Goal: Task Accomplishment & Management: Complete application form

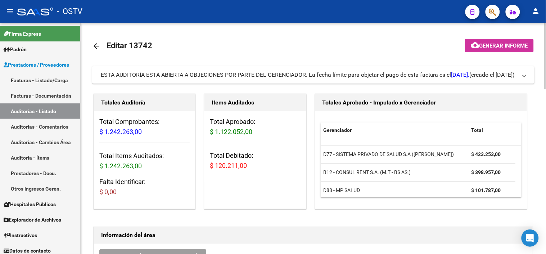
scroll to position [200, 0]
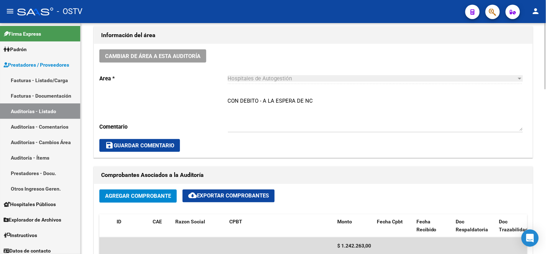
click at [156, 142] on span "save Guardar Comentario" at bounding box center [139, 145] width 69 height 6
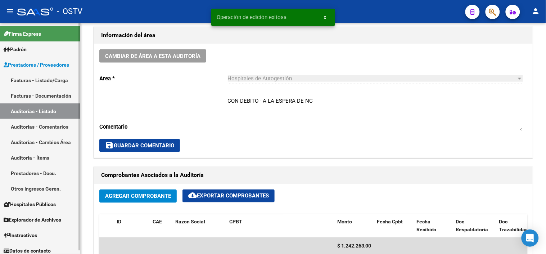
click at [49, 112] on link "Auditorías - Listado" at bounding box center [40, 110] width 80 height 15
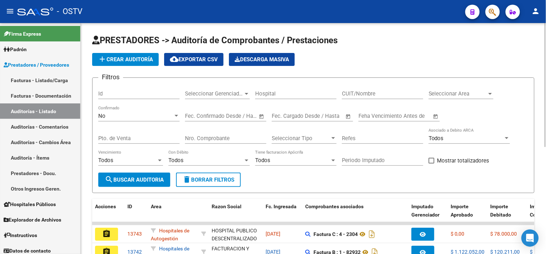
click at [120, 56] on span "add Crear Auditoría" at bounding box center [125, 59] width 55 height 6
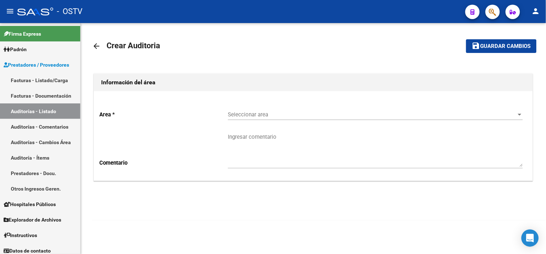
click at [239, 119] on div "Seleccionar area Seleccionar area" at bounding box center [375, 111] width 295 height 15
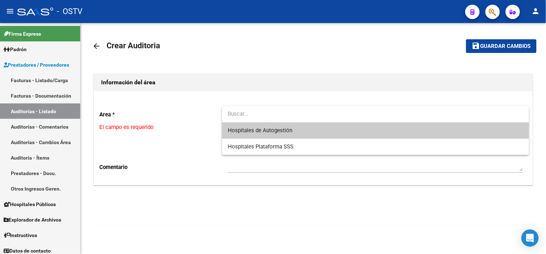
click at [245, 129] on span "Hospitales de Autogestión" at bounding box center [260, 130] width 64 height 6
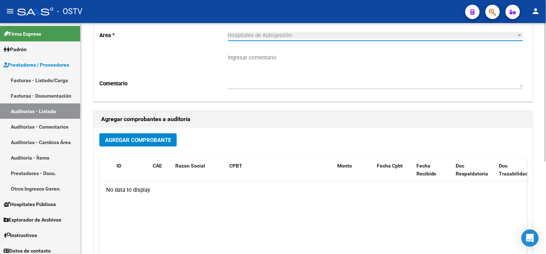
scroll to position [80, 0]
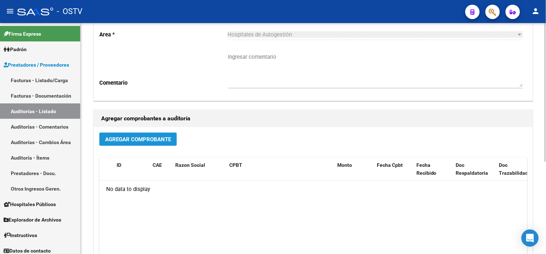
click at [166, 140] on span "Agregar Comprobante" at bounding box center [138, 139] width 66 height 6
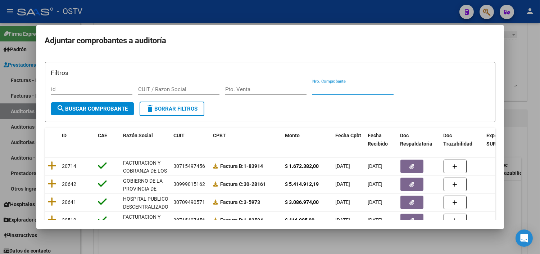
click at [328, 92] on input "Nro. Comprobante" at bounding box center [352, 89] width 81 height 6
paste input "33556"
type input "33556"
click at [118, 106] on span "search Buscar Comprobante" at bounding box center [92, 108] width 71 height 6
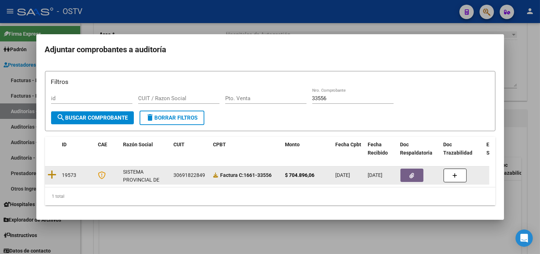
click at [56, 168] on datatable-body-cell at bounding box center [52, 175] width 14 height 18
click at [51, 171] on icon at bounding box center [52, 174] width 9 height 10
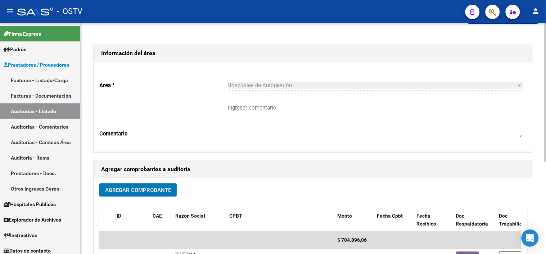
scroll to position [0, 0]
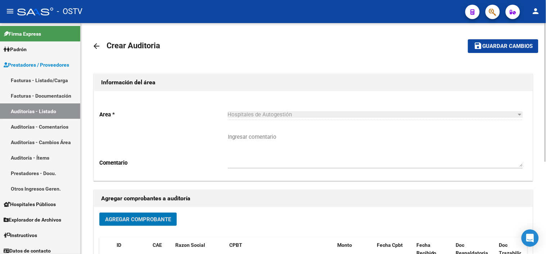
click at [486, 45] on span "Guardar cambios" at bounding box center [507, 46] width 50 height 6
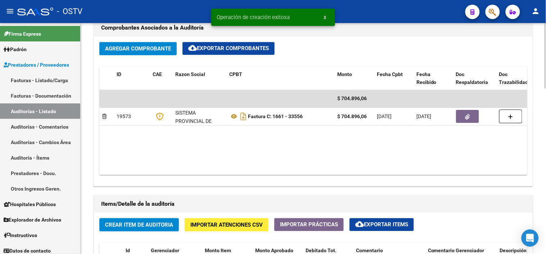
scroll to position [360, 0]
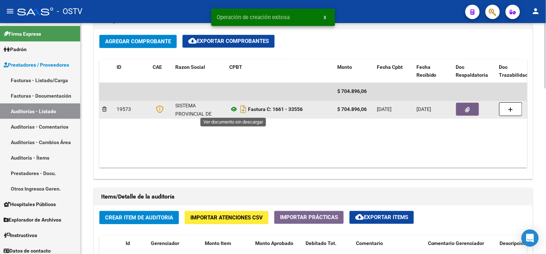
click at [234, 110] on icon at bounding box center [233, 109] width 9 height 9
click at [462, 110] on button "button" at bounding box center [467, 109] width 23 height 13
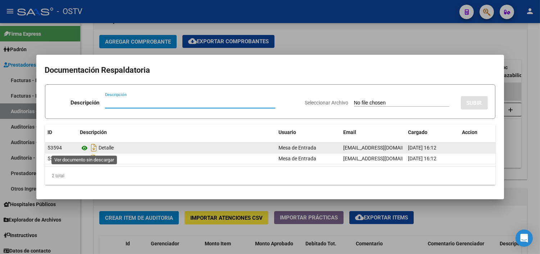
click at [87, 146] on icon at bounding box center [84, 148] width 9 height 9
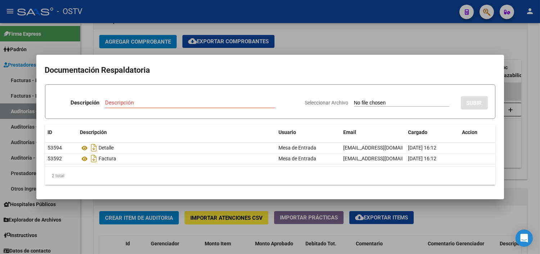
drag, startPoint x: 158, startPoint y: 204, endPoint x: 159, endPoint y: 195, distance: 9.0
click at [158, 203] on div at bounding box center [270, 127] width 540 height 254
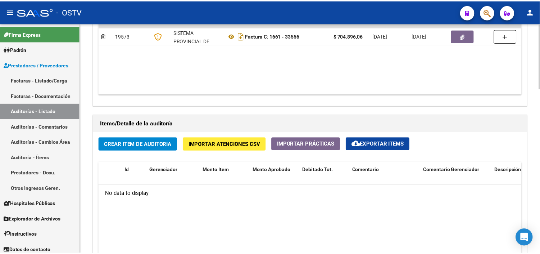
scroll to position [440, 0]
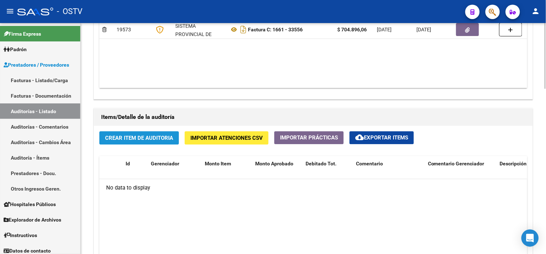
click at [171, 144] on button "Crear Item de Auditoria" at bounding box center [138, 137] width 79 height 13
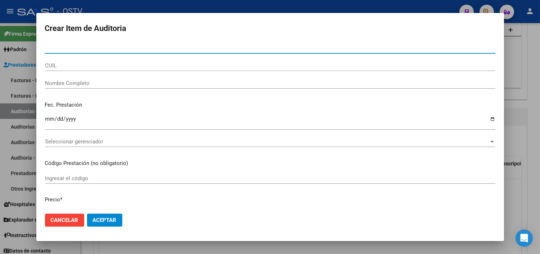
paste input "35811302"
type input "35811302"
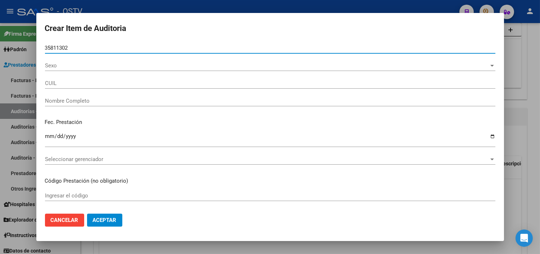
type input "20358113029"
type input "[PERSON_NAME] [PERSON_NAME]"
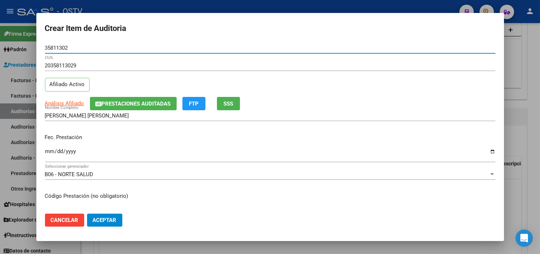
type input "35811302"
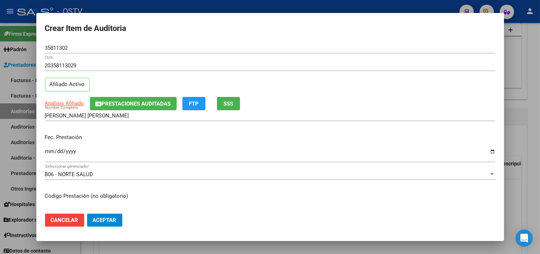
click at [60, 98] on div "Análisis Afiliado Prestaciones Auditadas FTP SSS" at bounding box center [270, 103] width 450 height 13
click at [60, 101] on span "Análisis Afiliado" at bounding box center [64, 103] width 39 height 6
type textarea "20358113029"
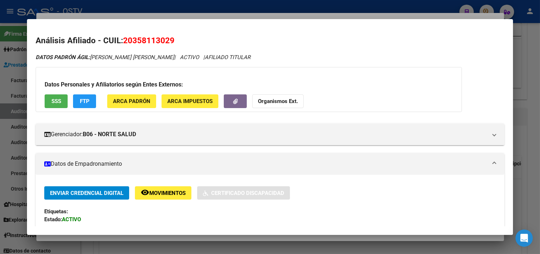
scroll to position [40, 0]
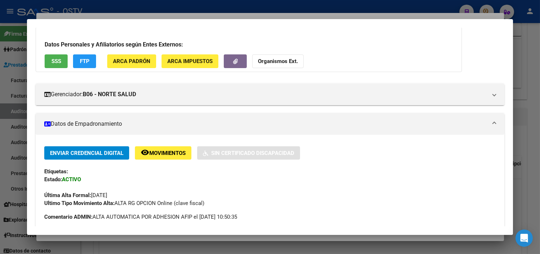
click at [57, 55] on button "SSS" at bounding box center [56, 60] width 23 height 13
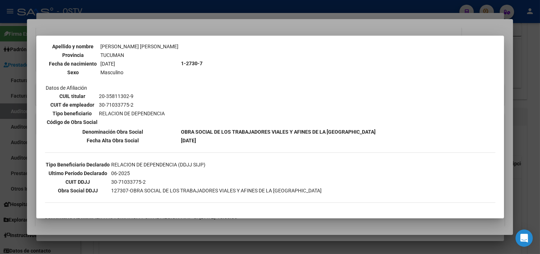
scroll to position [114, 0]
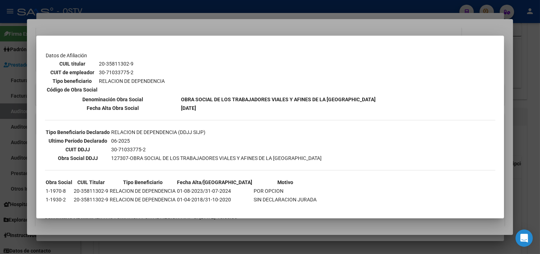
drag, startPoint x: 134, startPoint y: 224, endPoint x: 131, endPoint y: 198, distance: 25.7
click at [134, 223] on div at bounding box center [270, 127] width 540 height 254
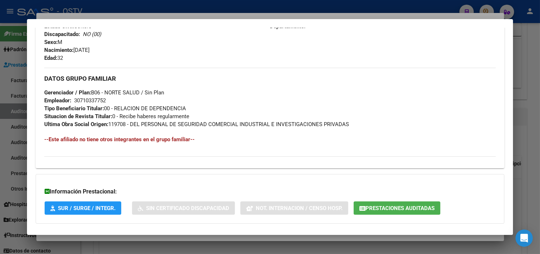
scroll to position [341, 0]
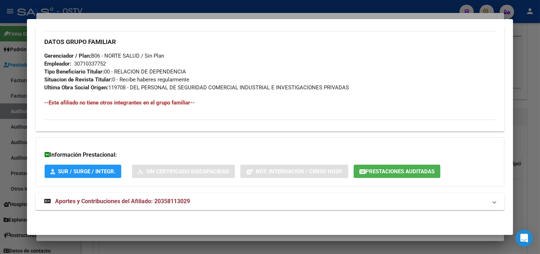
click at [131, 200] on span "Aportes y Contribuciones del Afiliado: 20358113029" at bounding box center [122, 200] width 135 height 7
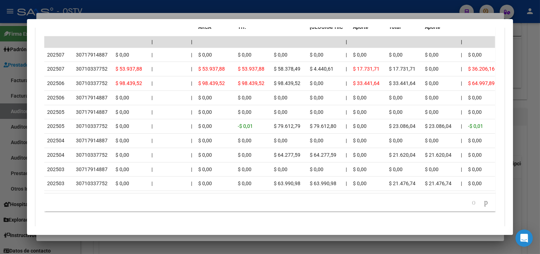
scroll to position [657, 0]
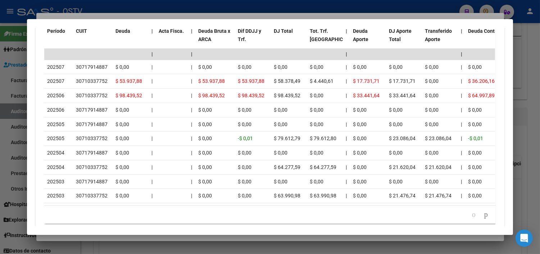
click at [173, 237] on div at bounding box center [270, 127] width 540 height 254
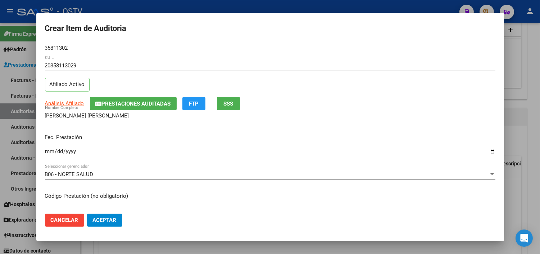
click at [46, 152] on input "Ingresar la fecha" at bounding box center [270, 154] width 450 height 12
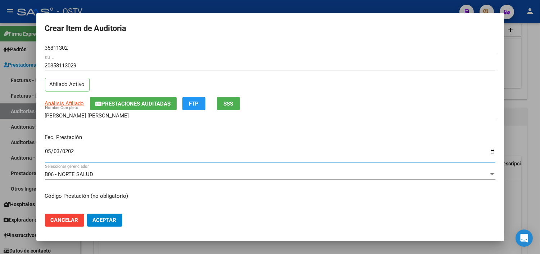
type input "[DATE]"
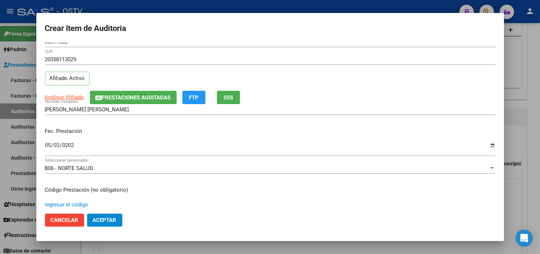
scroll to position [122, 0]
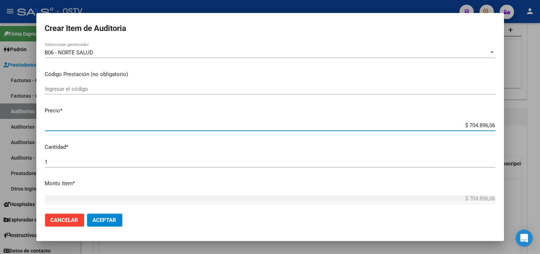
paste input "27.856,65"
type input "$ 27.856,65"
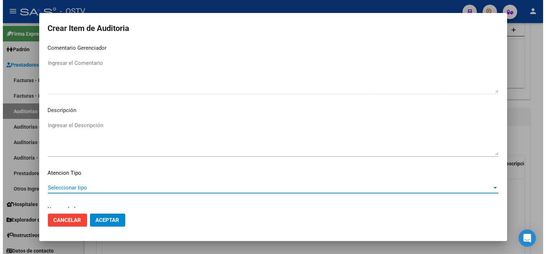
scroll to position [420, 0]
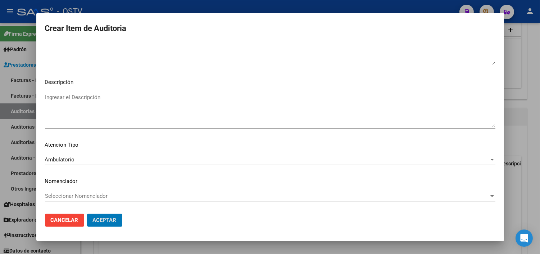
click at [87, 213] on button "Aceptar" at bounding box center [104, 219] width 35 height 13
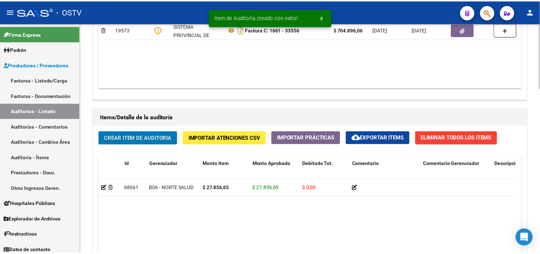
scroll to position [440, 0]
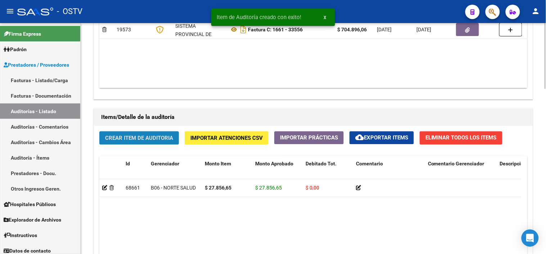
click at [167, 136] on span "Crear Item de Auditoria" at bounding box center [139, 138] width 68 height 6
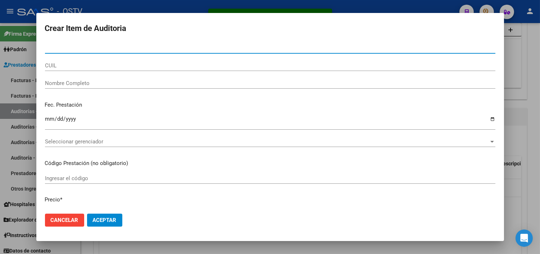
paste input "36339596"
type input "36339596"
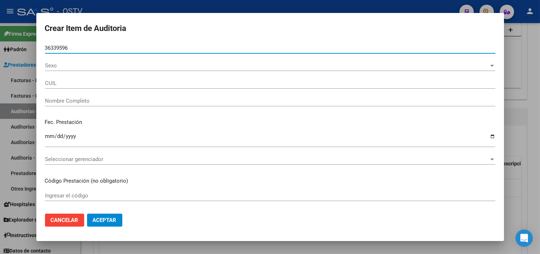
type input "20363395962"
type input "[PERSON_NAME] [PERSON_NAME]"
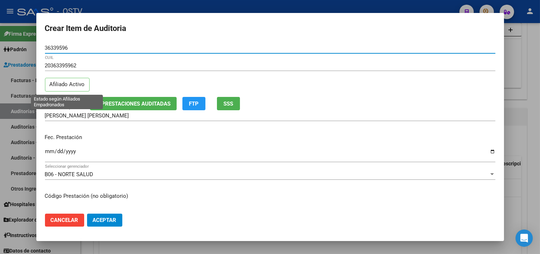
type input "36339596"
click at [56, 85] on p "Afiliado Activo" at bounding box center [67, 85] width 45 height 14
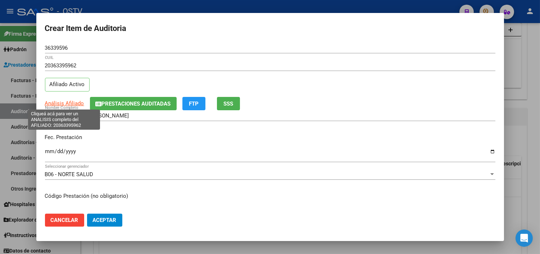
click at [56, 104] on span "Análisis Afiliado" at bounding box center [64, 103] width 39 height 6
type textarea "20363395962"
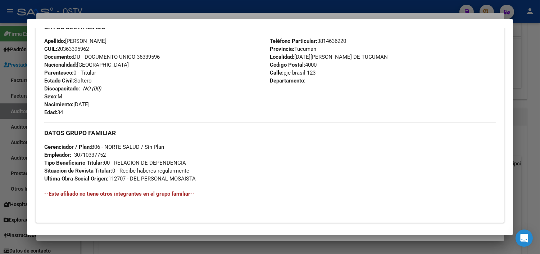
scroll to position [341, 0]
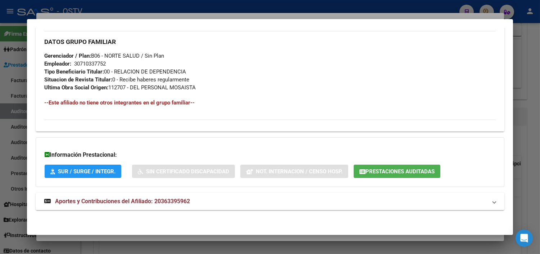
click at [104, 201] on span "Aportes y Contribuciones del Afiliado: 20363395962" at bounding box center [122, 200] width 135 height 7
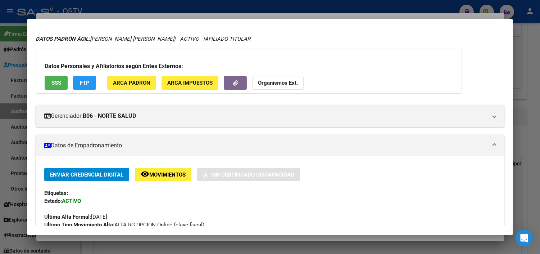
scroll to position [0, 0]
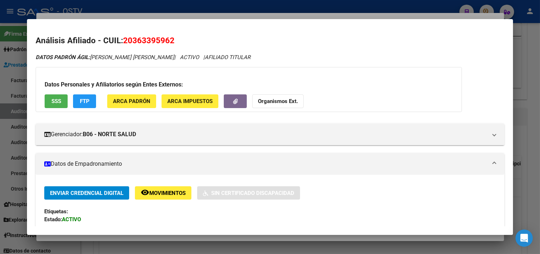
click at [55, 96] on button "SSS" at bounding box center [56, 100] width 23 height 13
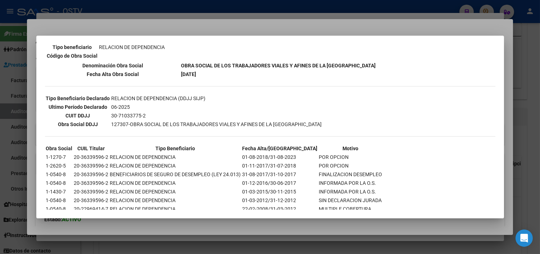
scroll to position [181, 0]
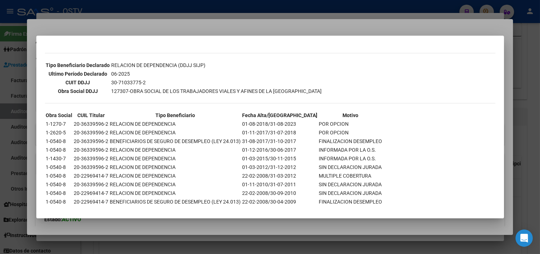
click at [135, 240] on div at bounding box center [270, 127] width 540 height 254
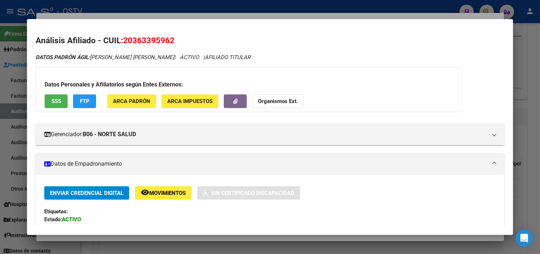
click at [135, 240] on div at bounding box center [270, 127] width 540 height 254
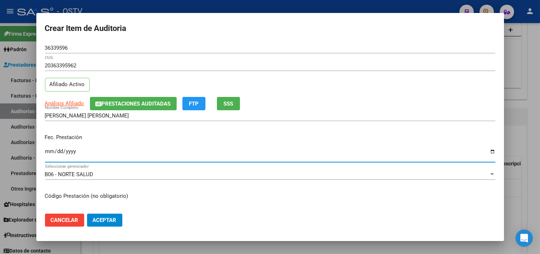
click at [49, 150] on input "Ingresar la fecha" at bounding box center [270, 154] width 450 height 12
type input "[DATE]"
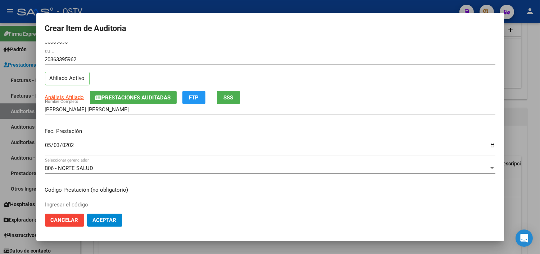
scroll to position [122, 0]
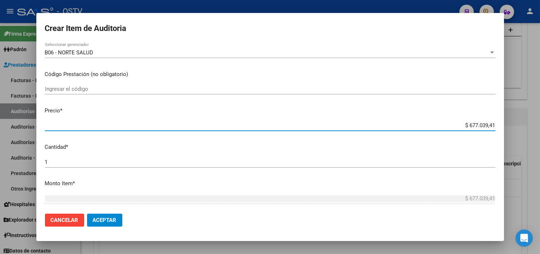
paste input "21.068,05"
type input "$ 21.068,05"
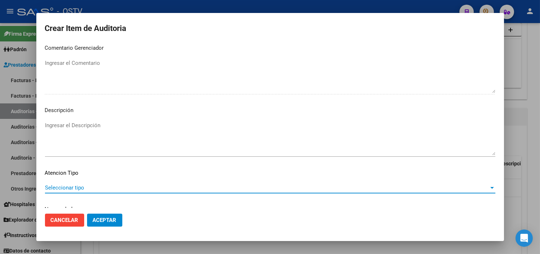
scroll to position [420, 0]
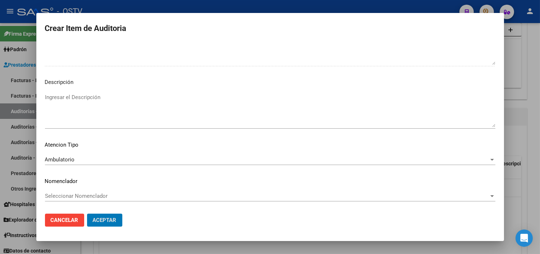
click at [87, 213] on button "Aceptar" at bounding box center [104, 219] width 35 height 13
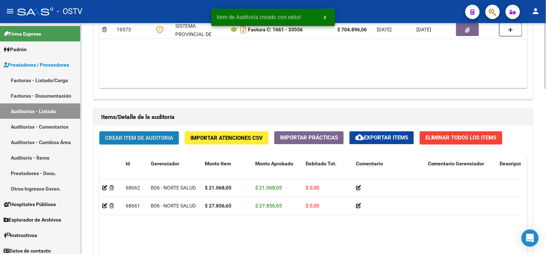
click at [120, 142] on button "Crear Item de Auditoria" at bounding box center [138, 137] width 79 height 13
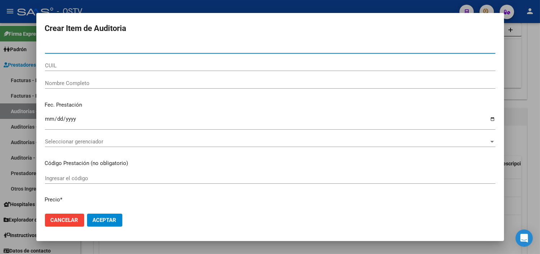
paste input "58608480"
type input "58608480"
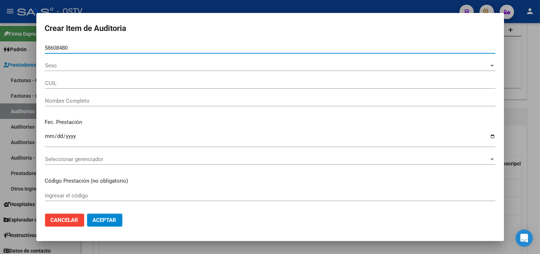
type input "20586084802"
type input "[PERSON_NAME] [PERSON_NAME]"
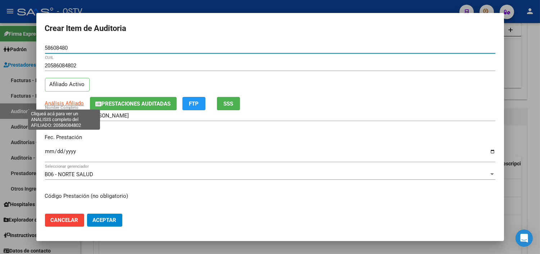
type input "58608480"
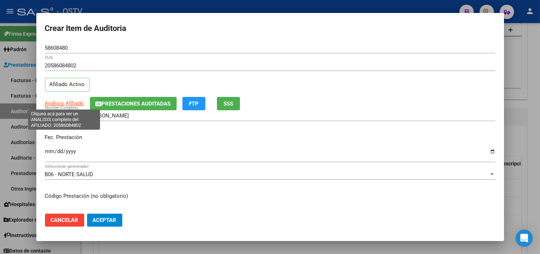
click at [58, 101] on span "Análisis Afiliado" at bounding box center [64, 103] width 39 height 6
type textarea "20586084802"
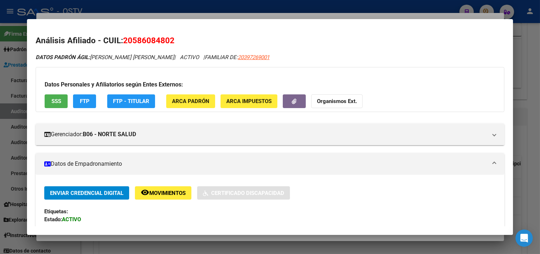
click at [53, 101] on span "SSS" at bounding box center [56, 101] width 10 height 6
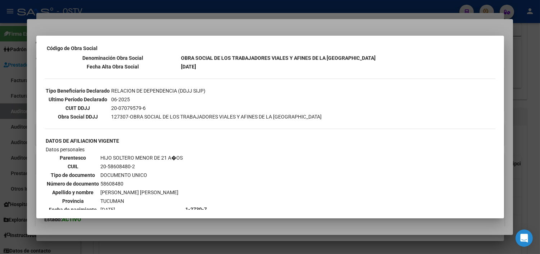
scroll to position [237, 0]
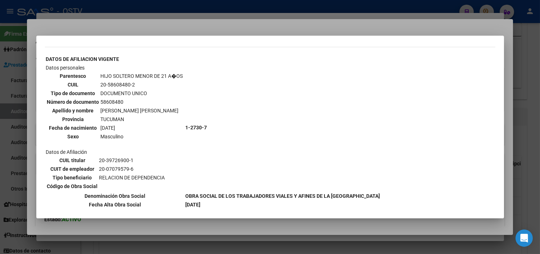
click at [123, 225] on div at bounding box center [270, 127] width 540 height 254
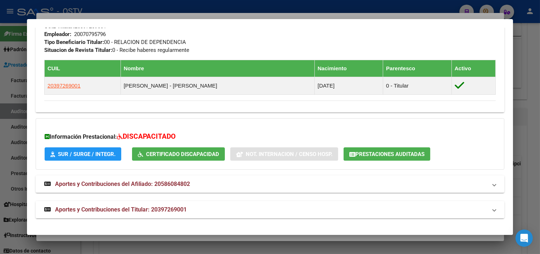
click at [96, 209] on span "Aportes y Contribuciones del Titular: 20397269001" at bounding box center [121, 209] width 132 height 7
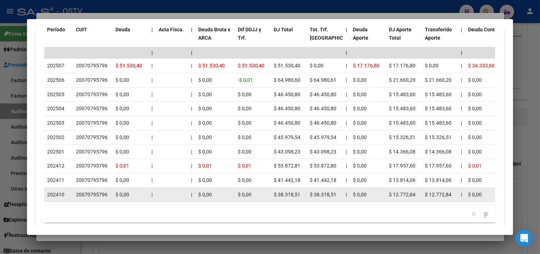
scroll to position [705, 0]
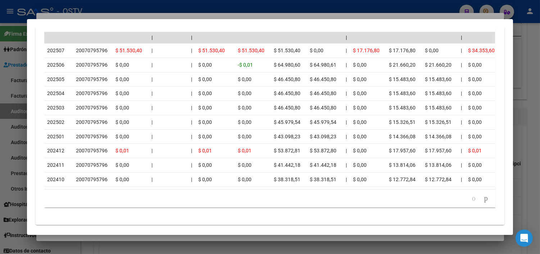
click at [131, 239] on div at bounding box center [270, 127] width 540 height 254
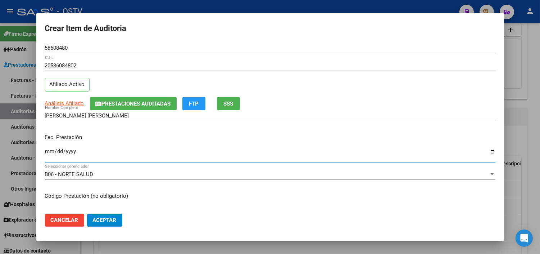
click at [48, 149] on input "Ingresar la fecha" at bounding box center [270, 154] width 450 height 12
type input "[DATE]"
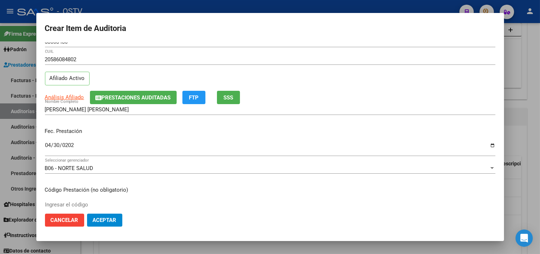
scroll to position [122, 0]
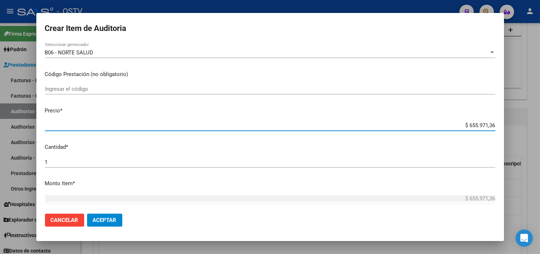
paste input "21.068,05"
type input "$ 21.068,05"
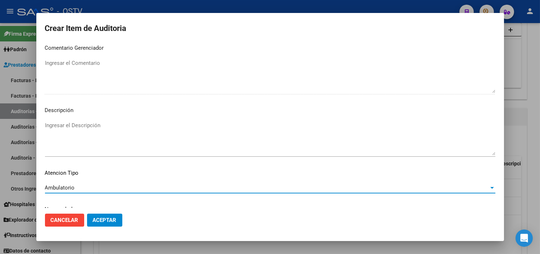
scroll to position [420, 0]
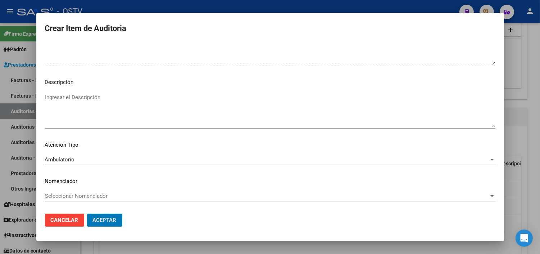
click at [87, 213] on button "Aceptar" at bounding box center [104, 219] width 35 height 13
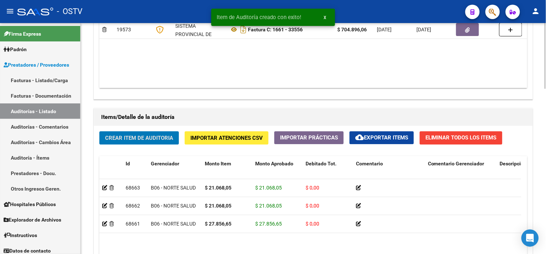
click at [117, 141] on span "Crear Item de Auditoria" at bounding box center [139, 138] width 68 height 6
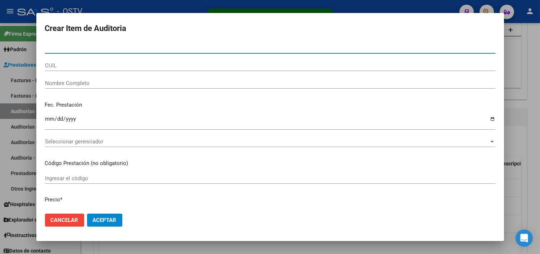
paste input "41983917"
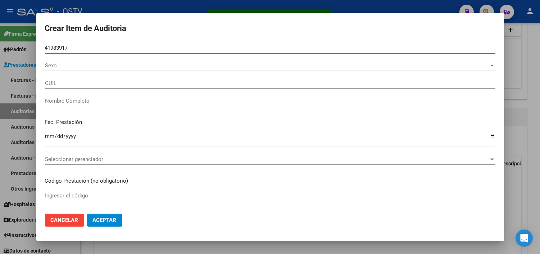
type input "41983917"
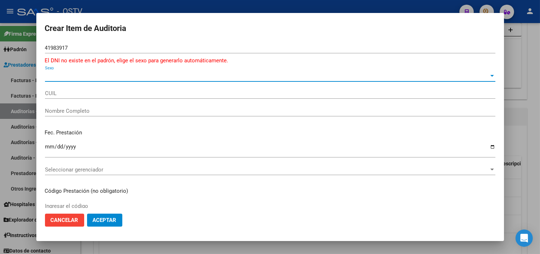
click at [52, 75] on span "Sexo" at bounding box center [267, 76] width 444 height 6
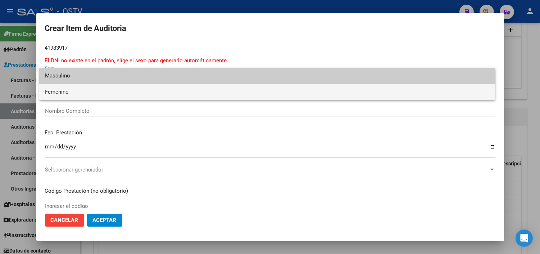
click at [55, 91] on span "Femenino" at bounding box center [267, 92] width 445 height 16
type input "27419839170"
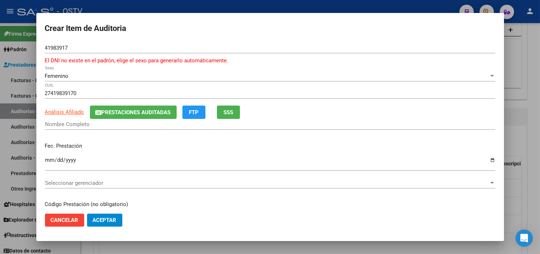
type input "[PERSON_NAME] [PERSON_NAME]"
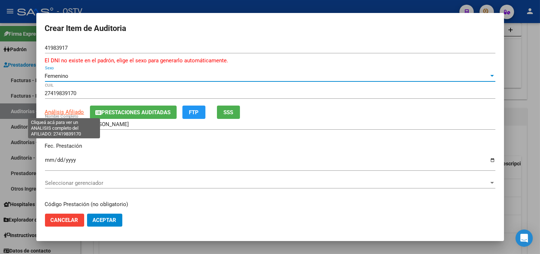
click at [65, 112] on span "Análisis Afiliado" at bounding box center [64, 112] width 39 height 6
type textarea "27419839170"
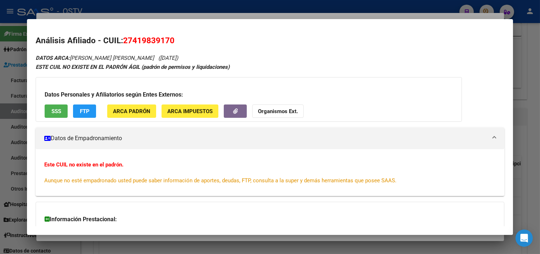
scroll to position [64, 0]
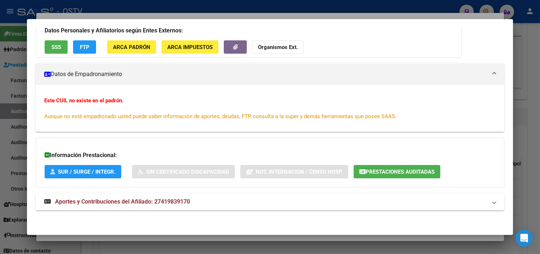
click at [415, 170] on span "Prestaciones Auditadas" at bounding box center [399, 171] width 69 height 6
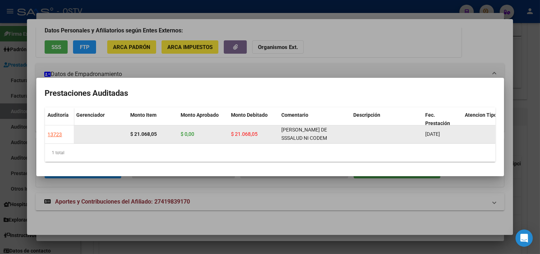
scroll to position [0, 0]
drag, startPoint x: 283, startPoint y: 131, endPoint x: 329, endPoint y: 138, distance: 45.9
click at [329, 138] on datatable-body-cell "NO SE REGISTRA EN [PERSON_NAME] DE SSSALUD NI CODEM" at bounding box center [315, 134] width 72 height 18
copy span "NO SE REGISTRA EN [PERSON_NAME] DE SSSALUD NI CODEM"
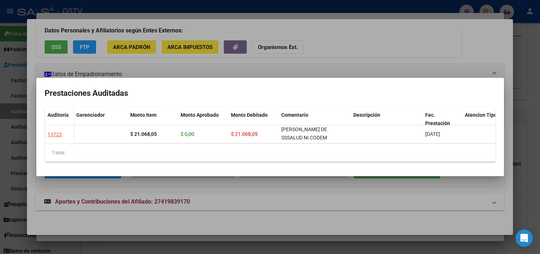
click at [211, 215] on div at bounding box center [270, 127] width 540 height 254
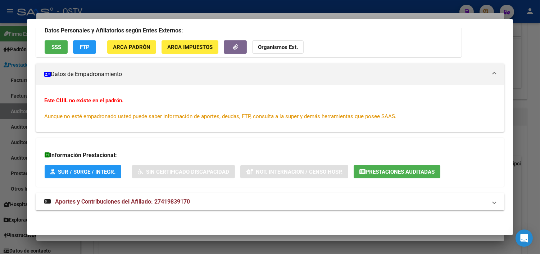
click at [123, 236] on div at bounding box center [270, 127] width 540 height 254
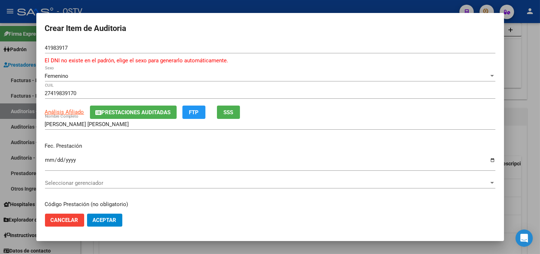
click at [49, 159] on input "Ingresar la fecha" at bounding box center [270, 163] width 450 height 12
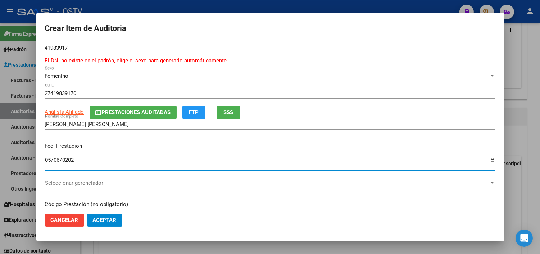
type input "[DATE]"
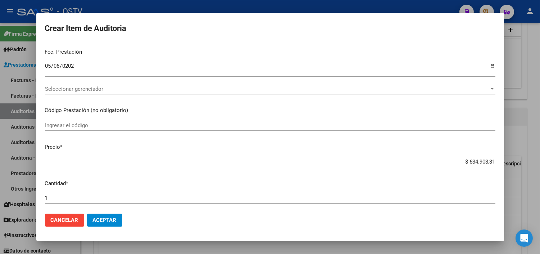
scroll to position [240, 0]
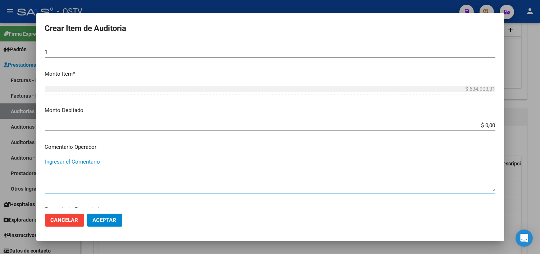
paste textarea "NO SE REGISTRA EN [PERSON_NAME] DE SSSALUD NI CODEM"
type textarea "NO SE REGISTRA EN [PERSON_NAME] DE SSSALUD NI CODEM"
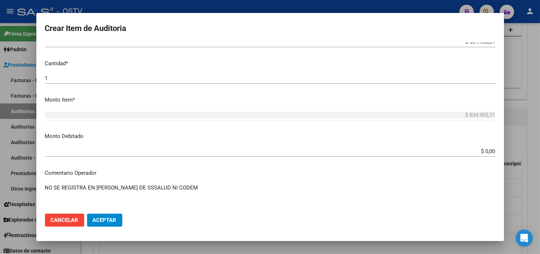
scroll to position [200, 0]
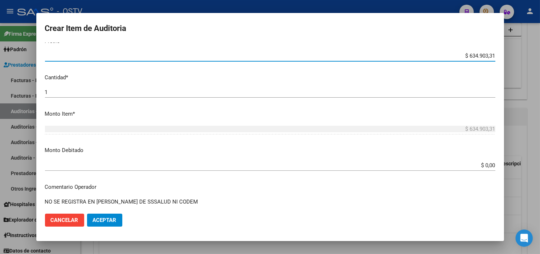
drag, startPoint x: 475, startPoint y: 54, endPoint x: 492, endPoint y: 56, distance: 16.6
click at [492, 56] on app-form-text-field "Precio * $ 634.903,31 Ingresar el precio" at bounding box center [273, 48] width 456 height 22
paste input "27.856,65"
type input "$ 27.856,65"
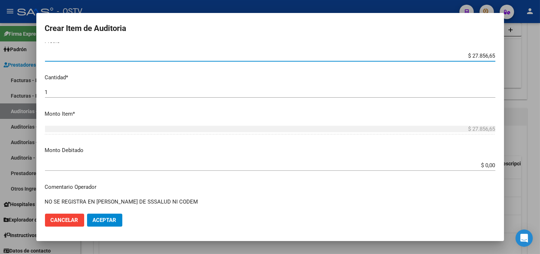
type input "$ 27.856,65"
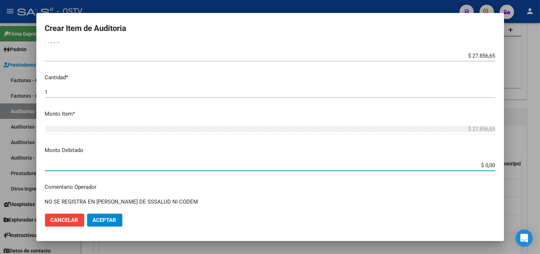
drag, startPoint x: 470, startPoint y: 165, endPoint x: 495, endPoint y: 165, distance: 25.5
click at [495, 165] on mat-dialog-content "41983917 Nro Documento El DNI no existe en el [PERSON_NAME] el sexo para genera…" at bounding box center [270, 124] width 468 height 165
paste input "27.856,65"
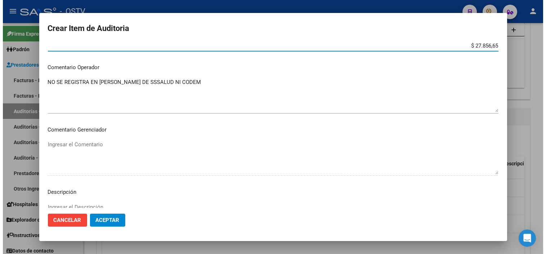
scroll to position [319, 0]
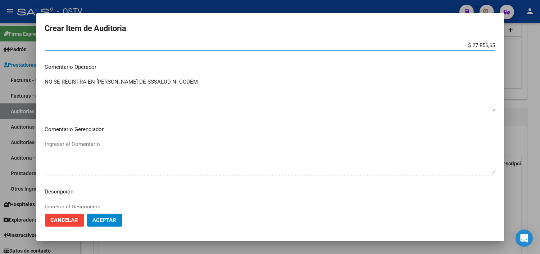
type input "$ 27.856,65"
click at [106, 219] on span "Aceptar" at bounding box center [105, 220] width 24 height 6
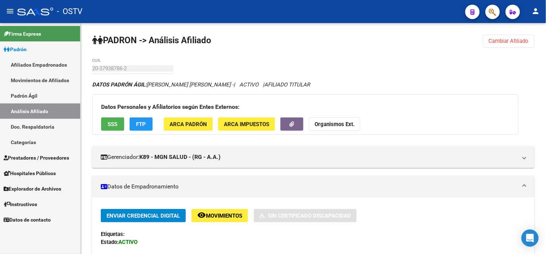
scroll to position [67, 0]
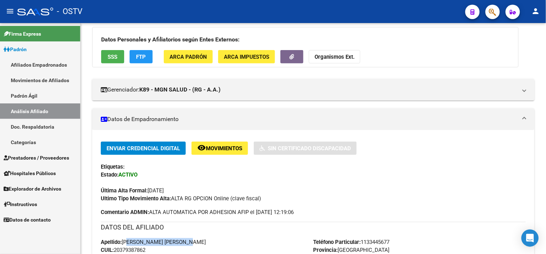
click at [37, 156] on span "Prestadores / Proveedores" at bounding box center [36, 158] width 65 height 8
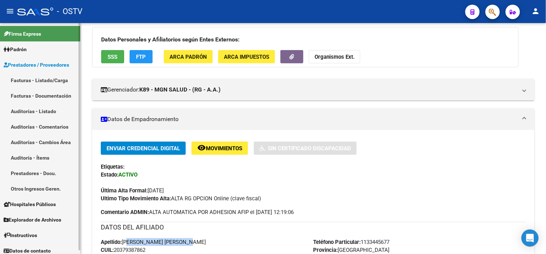
click at [40, 78] on link "Facturas - Listado/Carga" at bounding box center [40, 79] width 80 height 15
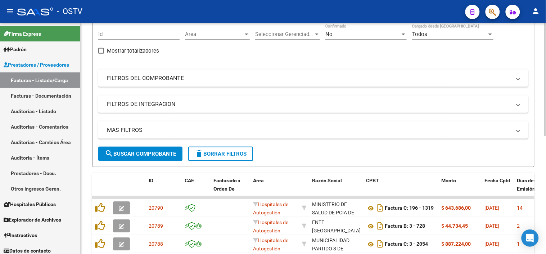
scroll to position [67, 0]
click at [254, 78] on mat-panel-title "FILTROS DEL COMPROBANTE" at bounding box center [309, 78] width 404 height 8
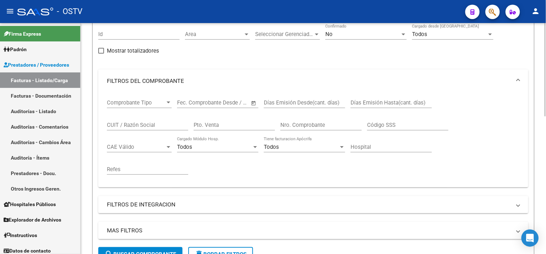
click at [143, 123] on input "CUIT / Razón Social" at bounding box center [147, 125] width 81 height 6
type input "30715497456"
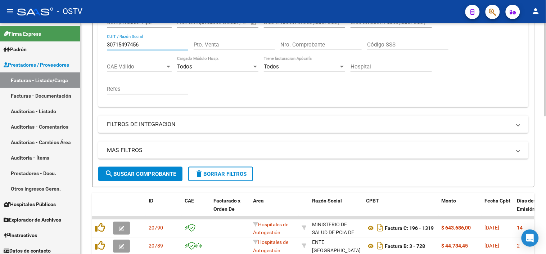
click at [141, 174] on span "search Buscar Comprobante" at bounding box center [140, 173] width 71 height 6
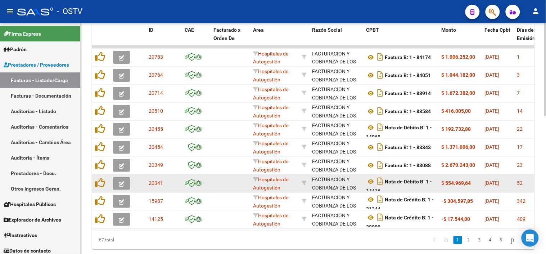
scroll to position [302, 0]
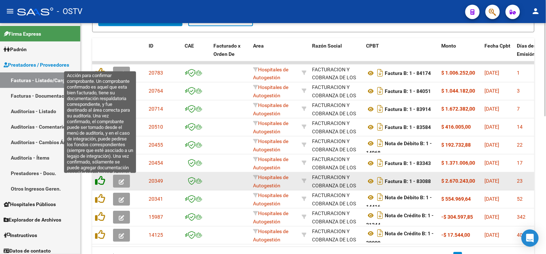
click at [100, 180] on icon at bounding box center [100, 181] width 10 height 10
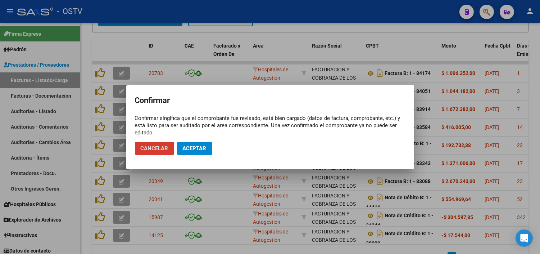
click at [186, 147] on span "Aceptar" at bounding box center [195, 148] width 24 height 6
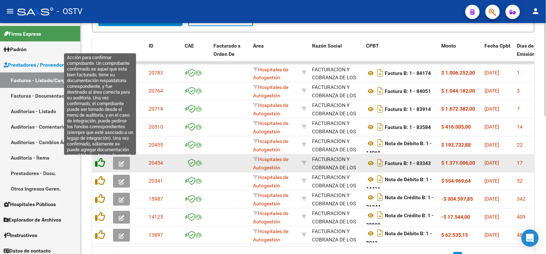
click at [102, 164] on icon at bounding box center [100, 163] width 10 height 10
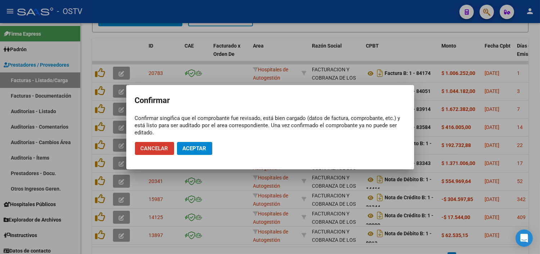
click at [195, 151] on span "Aceptar" at bounding box center [195, 148] width 24 height 6
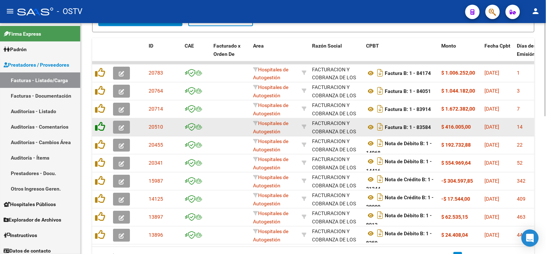
click at [98, 125] on icon at bounding box center [100, 127] width 10 height 10
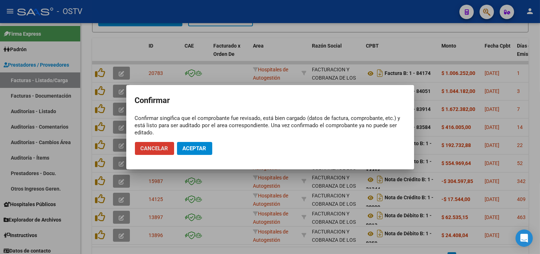
click at [187, 147] on span "Aceptar" at bounding box center [195, 148] width 24 height 6
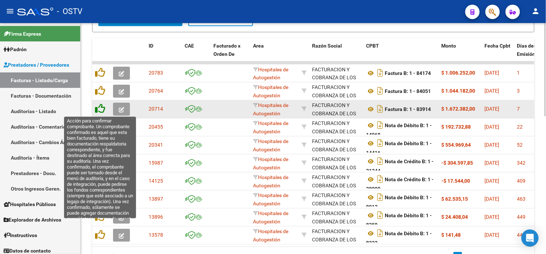
click at [103, 111] on icon at bounding box center [100, 109] width 10 height 10
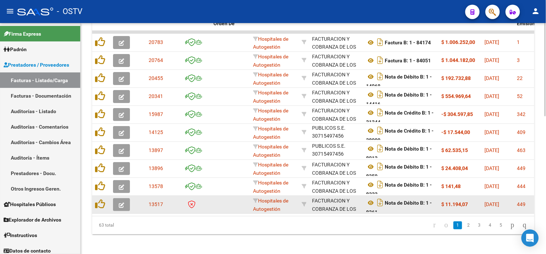
scroll to position [342, 0]
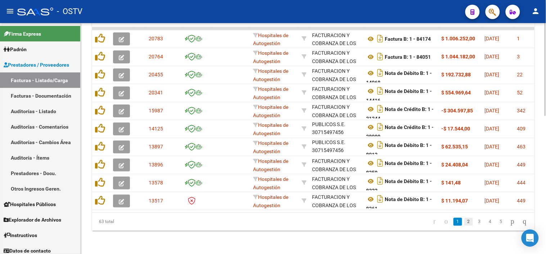
click at [464, 220] on link "2" at bounding box center [468, 222] width 9 height 8
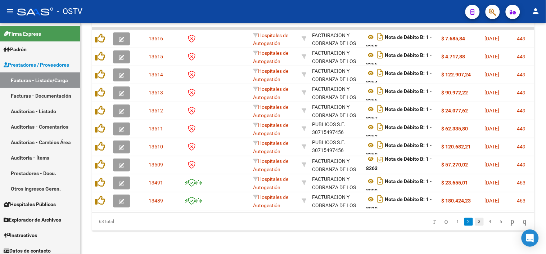
click at [475, 222] on link "3" at bounding box center [479, 222] width 9 height 8
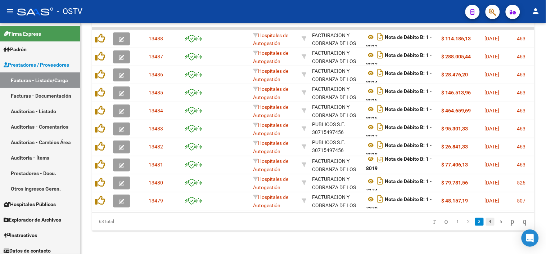
click at [486, 222] on link "4" at bounding box center [490, 222] width 9 height 8
